Goal: Task Accomplishment & Management: Complete application form

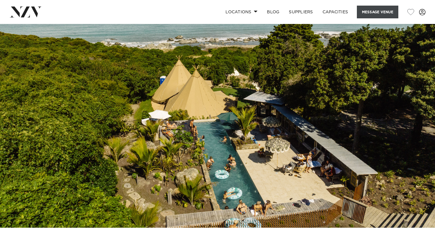
click at [384, 10] on button "Message Venue" at bounding box center [377, 12] width 41 height 13
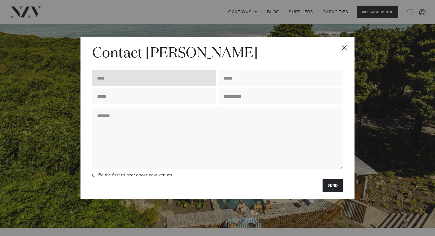
click at [132, 82] on input "text" at bounding box center [154, 78] width 124 height 16
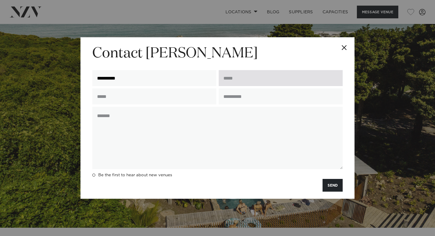
type input "**********"
click at [249, 79] on input "email" at bounding box center [280, 78] width 124 height 16
drag, startPoint x: 288, startPoint y: 78, endPoint x: 226, endPoint y: 75, distance: 62.4
click at [226, 75] on input "**********" at bounding box center [280, 78] width 124 height 16
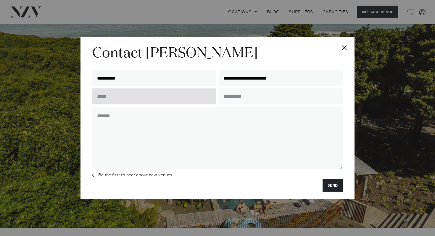
type input "**********"
click at [152, 97] on input "text" at bounding box center [154, 96] width 124 height 16
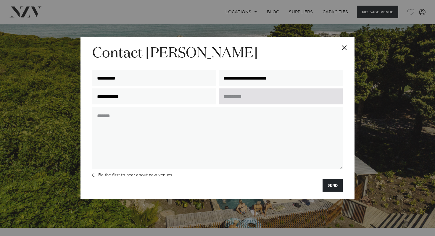
type input "**********"
click at [231, 97] on input "text" at bounding box center [280, 96] width 124 height 16
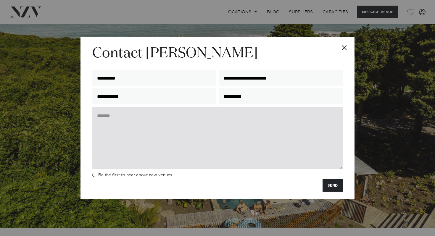
type input "**********"
click at [162, 124] on textarea at bounding box center [217, 138] width 250 height 62
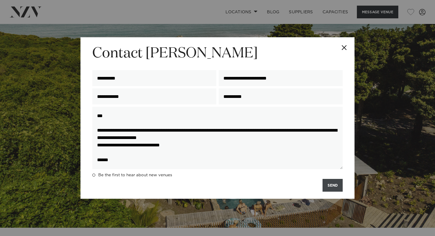
type textarea "**********"
click at [332, 188] on button "SEND" at bounding box center [332, 185] width 20 height 13
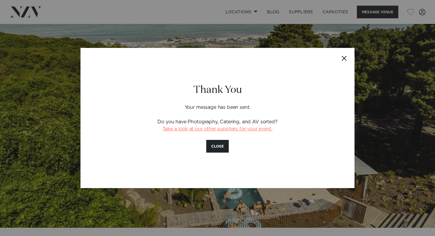
click at [214, 129] on link "Take a look at our other suppliers for your event" at bounding box center [216, 129] width 108 height 5
click at [346, 55] on button "Close" at bounding box center [343, 58] width 21 height 21
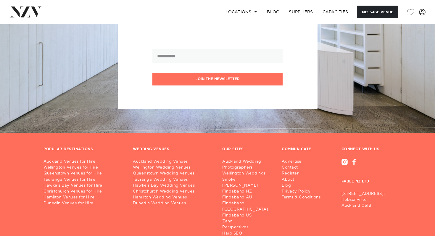
scroll to position [1227, 0]
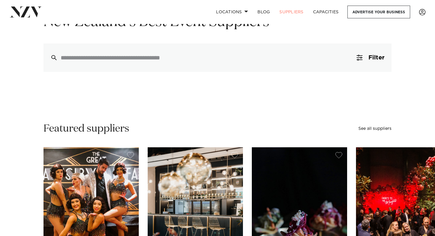
scroll to position [74, 0]
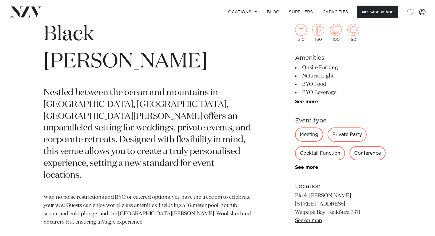
scroll to position [238, 0]
click at [296, 102] on link "See more" at bounding box center [318, 101] width 46 height 5
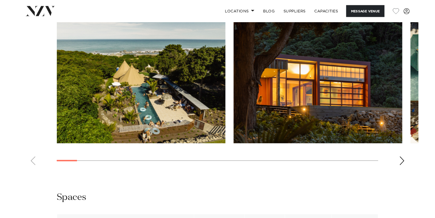
scroll to position [728, 0]
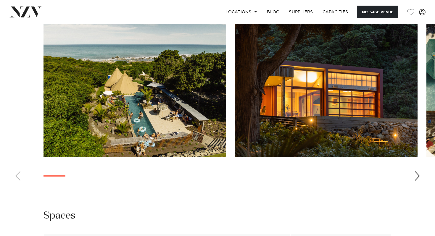
click at [417, 175] on div "Next slide" at bounding box center [417, 175] width 6 height 9
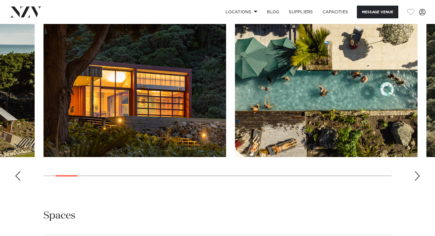
click at [417, 175] on div "Next slide" at bounding box center [417, 175] width 6 height 9
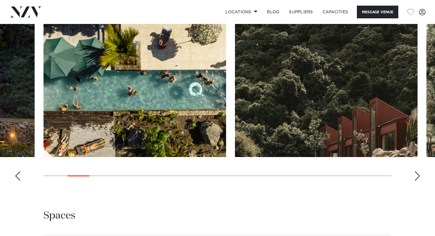
click at [417, 175] on div "Next slide" at bounding box center [417, 175] width 6 height 9
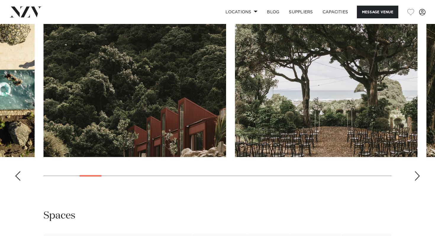
click at [417, 175] on div "Next slide" at bounding box center [417, 175] width 6 height 9
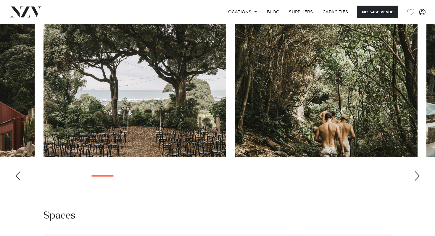
click at [417, 175] on div "Next slide" at bounding box center [417, 175] width 6 height 9
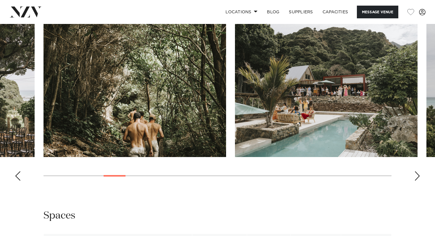
click at [417, 175] on div "Next slide" at bounding box center [417, 175] width 6 height 9
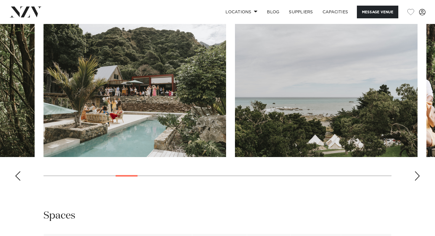
click at [417, 175] on div "Next slide" at bounding box center [417, 175] width 6 height 9
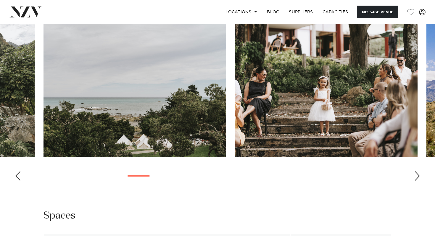
click at [417, 175] on div "Next slide" at bounding box center [417, 175] width 6 height 9
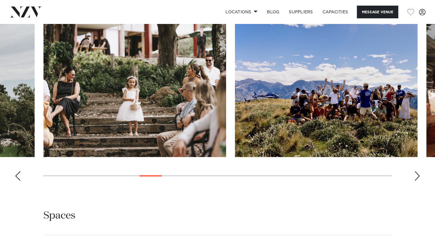
click at [417, 175] on div "Next slide" at bounding box center [417, 175] width 6 height 9
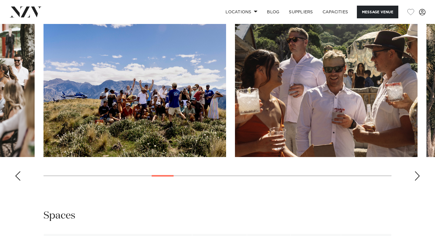
click at [417, 176] on div "Next slide" at bounding box center [417, 175] width 6 height 9
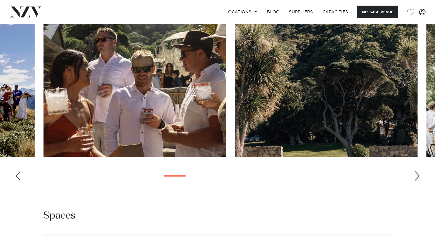
click at [417, 176] on div "Next slide" at bounding box center [417, 175] width 6 height 9
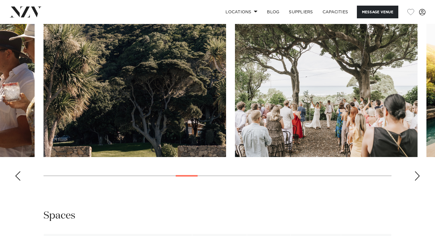
click at [417, 176] on div "Next slide" at bounding box center [417, 175] width 6 height 9
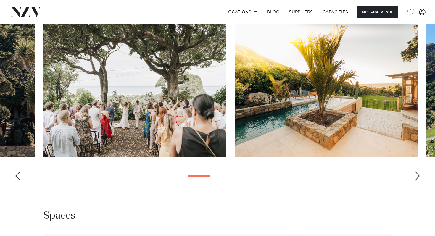
click at [417, 176] on div "Next slide" at bounding box center [417, 175] width 6 height 9
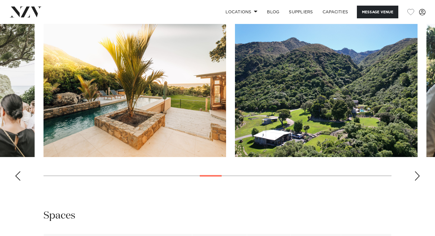
click at [417, 176] on div "Next slide" at bounding box center [417, 175] width 6 height 9
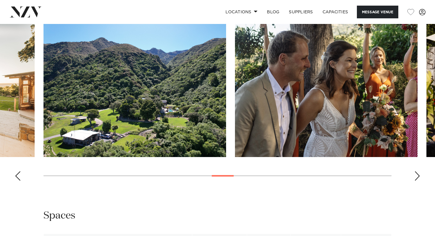
click at [417, 176] on div "Next slide" at bounding box center [417, 175] width 6 height 9
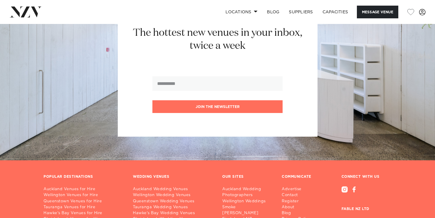
scroll to position [1436, 0]
